Goal: Find specific page/section: Find specific page/section

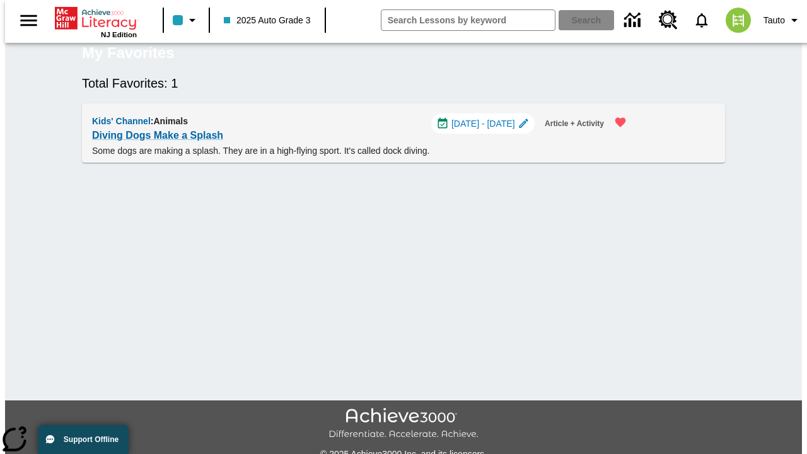
click at [489, 131] on span "[DATE] - [DATE]" at bounding box center [484, 123] width 64 height 13
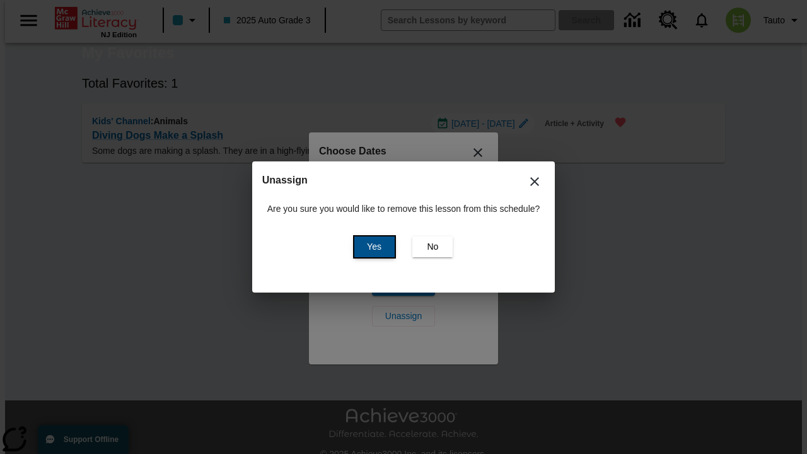
click at [372, 247] on span "Yes" at bounding box center [374, 246] width 15 height 13
